Goal: Information Seeking & Learning: Find specific page/section

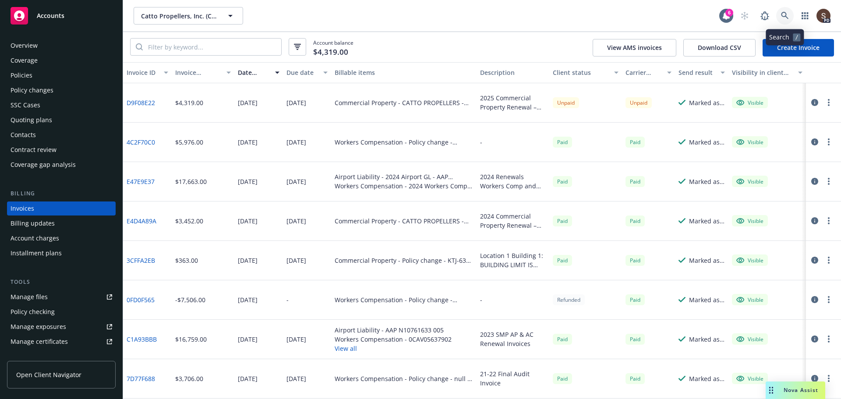
click at [780, 12] on link at bounding box center [785, 16] width 18 height 18
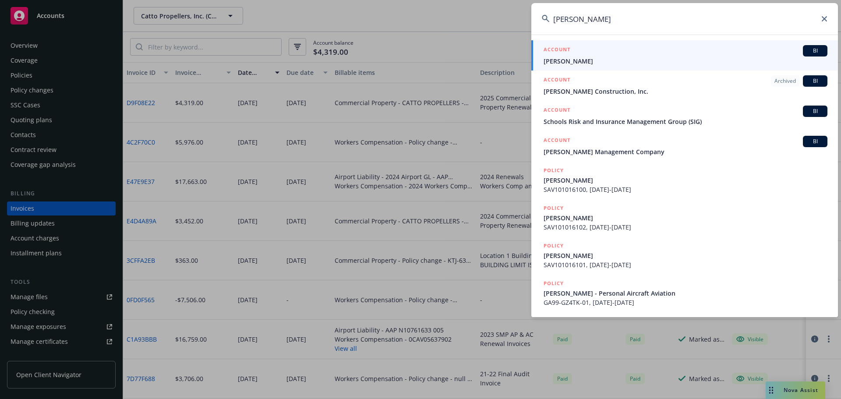
type input "[PERSON_NAME]"
click at [654, 65] on span "[PERSON_NAME]" at bounding box center [686, 61] width 284 height 9
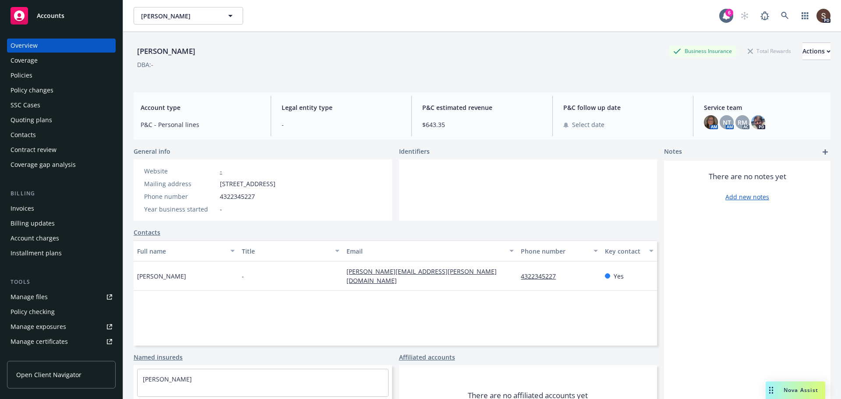
click at [16, 73] on div "Policies" at bounding box center [22, 75] width 22 height 14
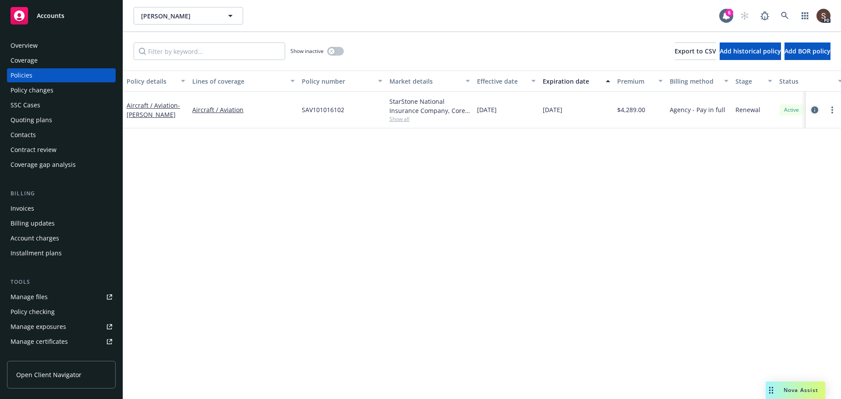
click at [813, 107] on icon "circleInformation" at bounding box center [814, 109] width 7 height 7
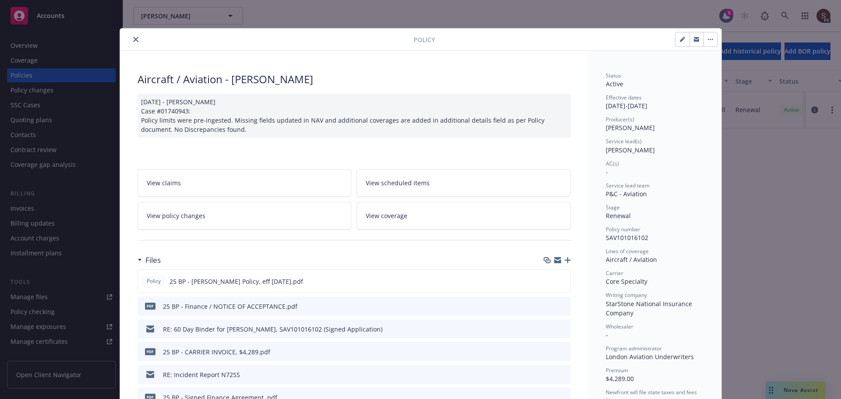
click at [625, 39] on div at bounding box center [576, 39] width 283 height 15
click at [749, 240] on div "Policy Aircraft / Aviation - [PERSON_NAME] [DATE] - [PERSON_NAME] Case #0174094…" at bounding box center [420, 199] width 841 height 399
click at [133, 40] on icon "close" at bounding box center [135, 39] width 5 height 5
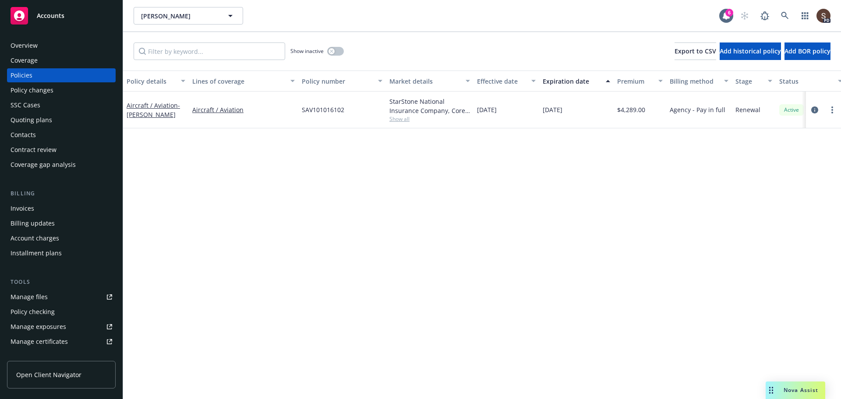
click at [36, 292] on div "Manage files" at bounding box center [29, 297] width 37 height 14
click at [814, 108] on icon "circleInformation" at bounding box center [814, 109] width 7 height 7
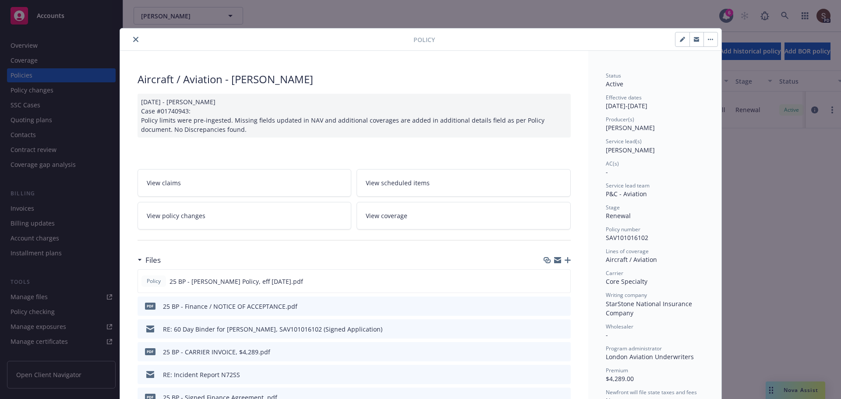
scroll to position [26, 0]
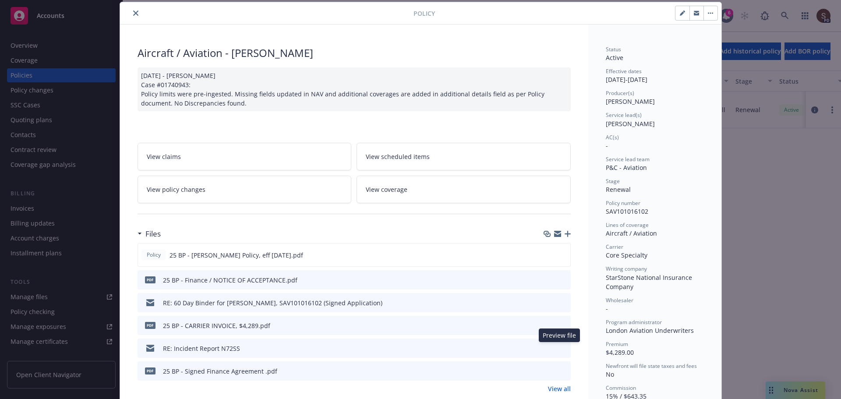
click at [558, 346] on icon "preview file" at bounding box center [562, 348] width 8 height 6
